Goal: Information Seeking & Learning: Learn about a topic

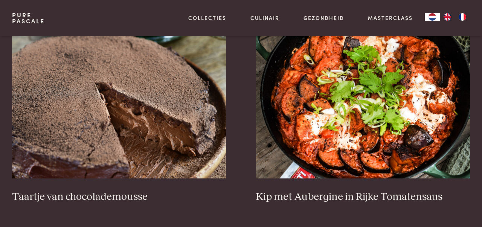
scroll to position [310, 0]
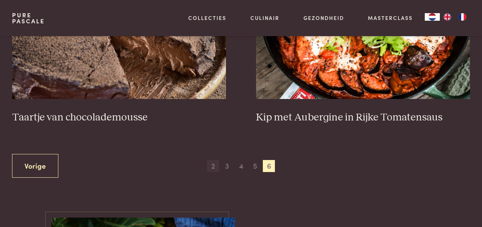
click at [212, 166] on span "2" at bounding box center [213, 166] width 12 height 12
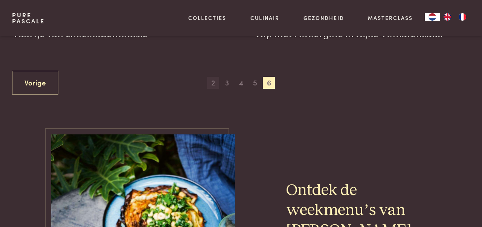
scroll to position [358, 0]
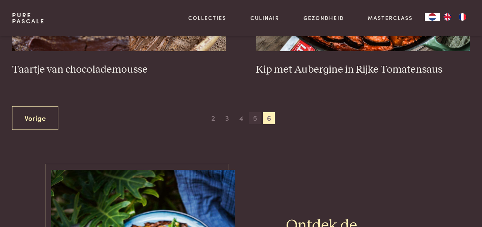
click at [253, 118] on span "5" at bounding box center [255, 118] width 12 height 12
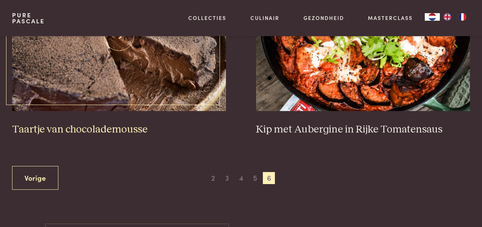
scroll to position [396, 0]
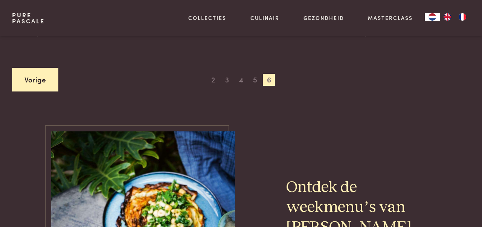
click at [44, 85] on link "Vorige" at bounding box center [35, 80] width 46 height 24
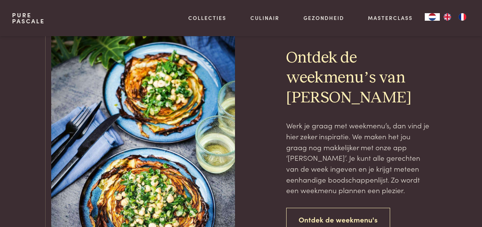
scroll to position [540, 0]
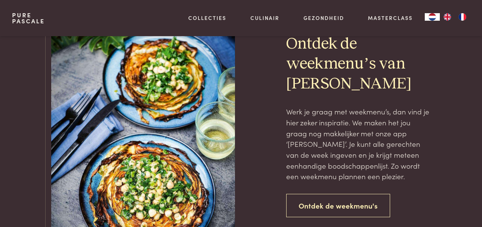
click at [204, 108] on img at bounding box center [143, 126] width 184 height 276
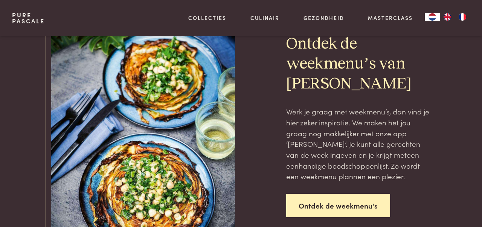
click at [311, 197] on link "Ontdek de weekmenu's" at bounding box center [338, 206] width 104 height 24
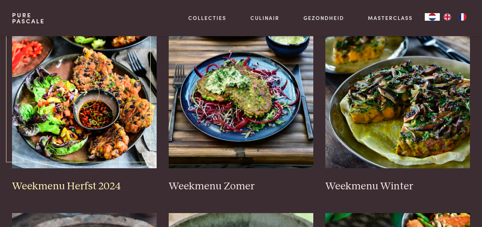
scroll to position [189, 0]
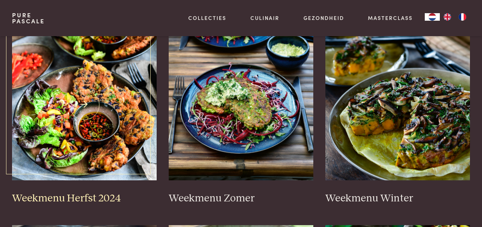
click at [71, 99] on img at bounding box center [84, 105] width 145 height 151
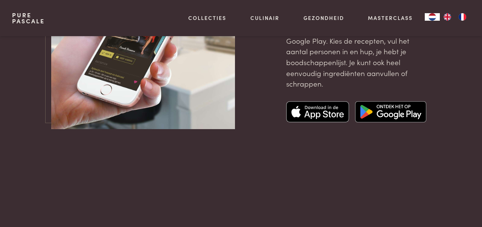
scroll to position [2632, 0]
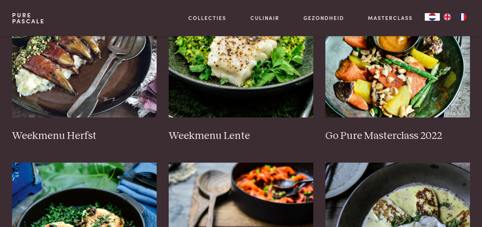
scroll to position [448, 0]
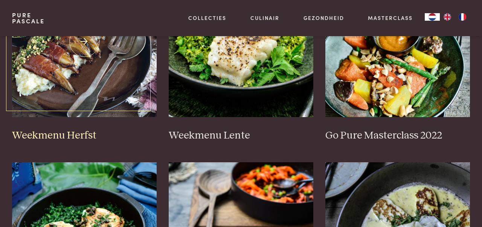
click at [47, 98] on img at bounding box center [84, 41] width 145 height 151
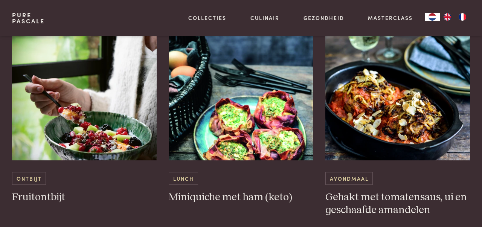
scroll to position [1426, 0]
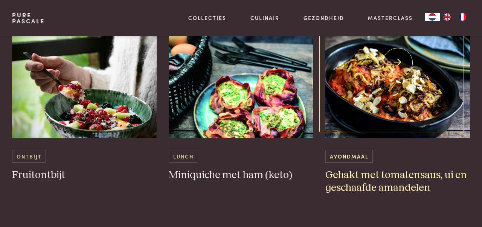
click at [358, 179] on h3 "Gehakt met tomatensaus, ui en geschaafde amandelen" at bounding box center [397, 182] width 145 height 26
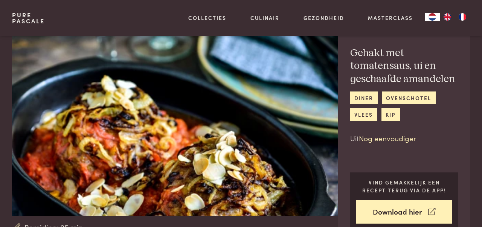
scroll to position [21, 0]
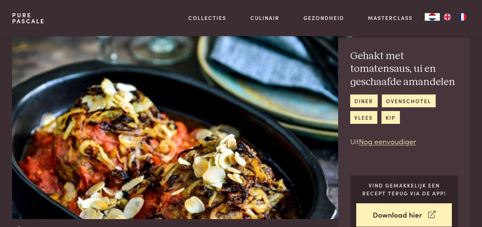
click at [406, 84] on h2 "Gehakt met tomatensaus, ui en geschaafde amandelen" at bounding box center [404, 69] width 108 height 39
